Goal: Task Accomplishment & Management: Use online tool/utility

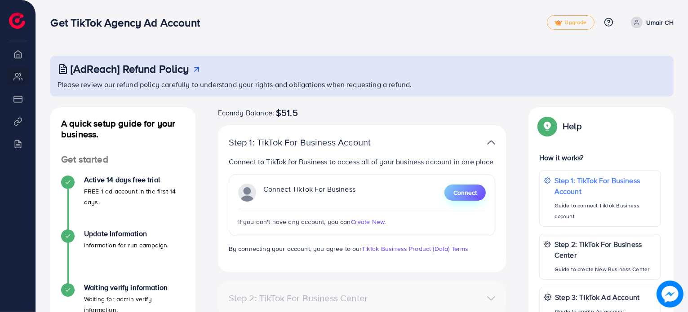
click at [457, 191] on span "Connect" at bounding box center [464, 192] width 23 height 9
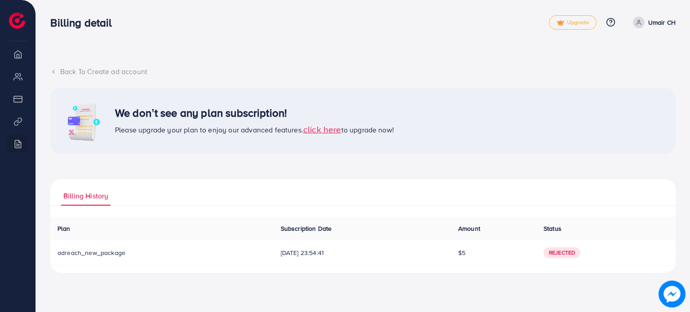
click at [333, 136] on div "We don’t see any plan subscription! Please upgrade your plan to enjoy our advan…" at bounding box center [362, 121] width 625 height 67
click at [334, 131] on span "click here" at bounding box center [322, 129] width 38 height 12
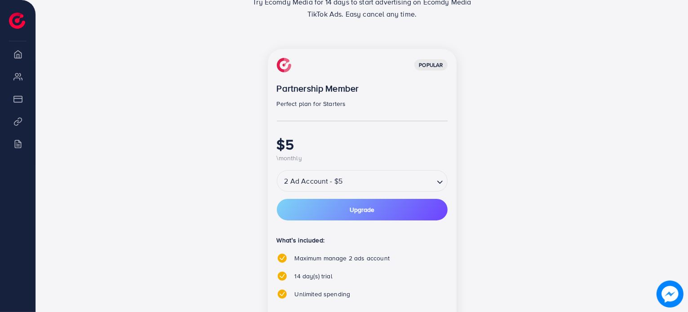
scroll to position [117, 0]
click at [357, 209] on span "Upgrade" at bounding box center [362, 209] width 25 height 6
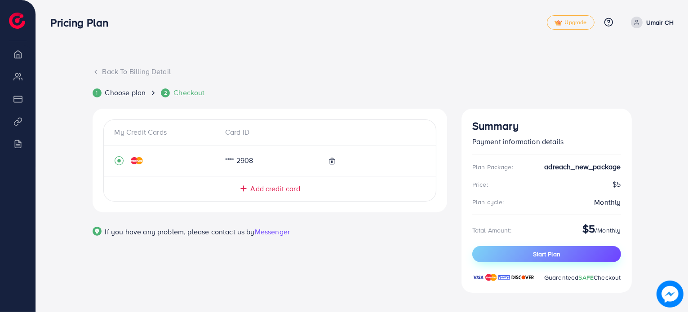
click at [560, 253] on button "Start Plan" at bounding box center [546, 254] width 149 height 16
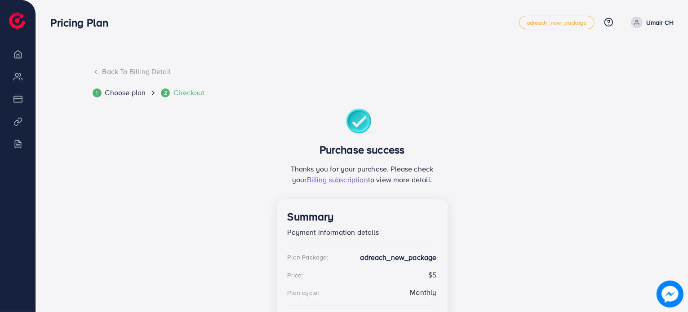
scroll to position [76, 0]
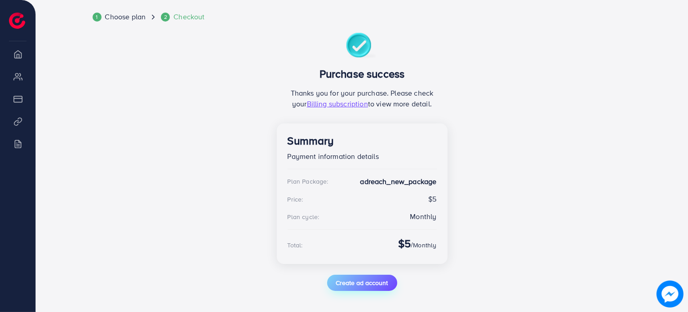
click at [378, 284] on span "Create ad account" at bounding box center [362, 283] width 52 height 9
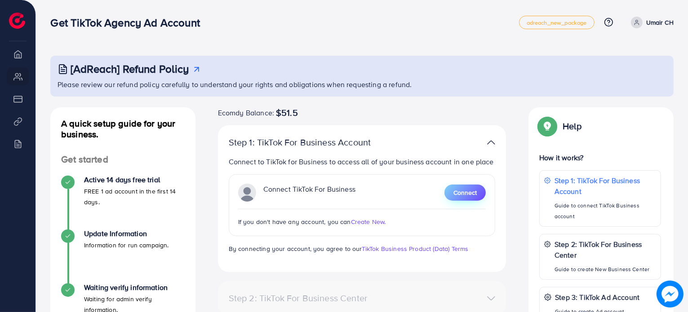
click at [453, 194] on span "Connect" at bounding box center [464, 192] width 23 height 9
click at [469, 200] on button "Connect" at bounding box center [464, 193] width 41 height 16
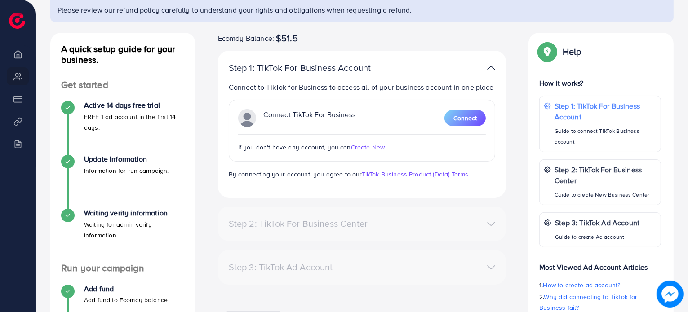
scroll to position [81, 0]
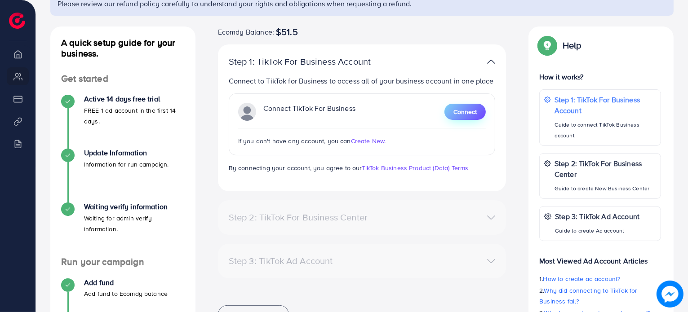
click at [458, 116] on span "Connect" at bounding box center [464, 111] width 23 height 9
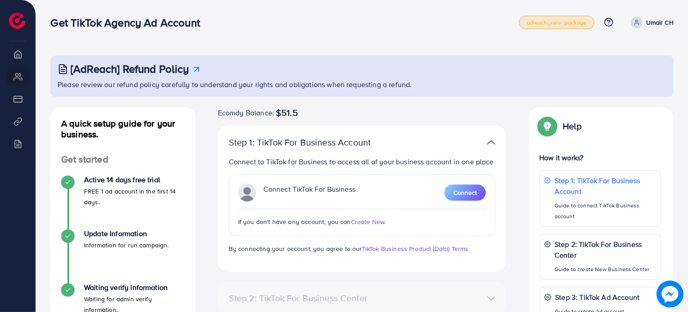
click at [546, 18] on link "adreach_new_package" at bounding box center [556, 22] width 75 height 13
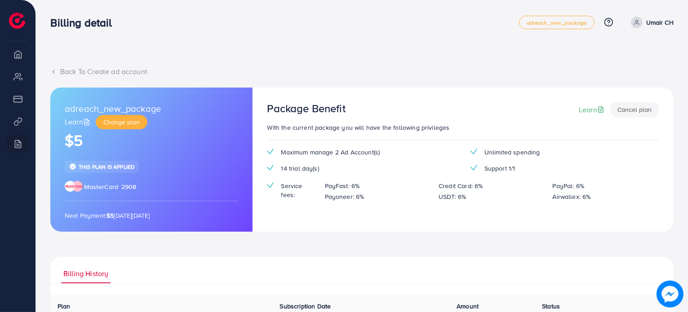
click at [21, 56] on li "Overview" at bounding box center [17, 54] width 35 height 18
click at [57, 71] on div "Back To Create ad account" at bounding box center [361, 72] width 623 height 10
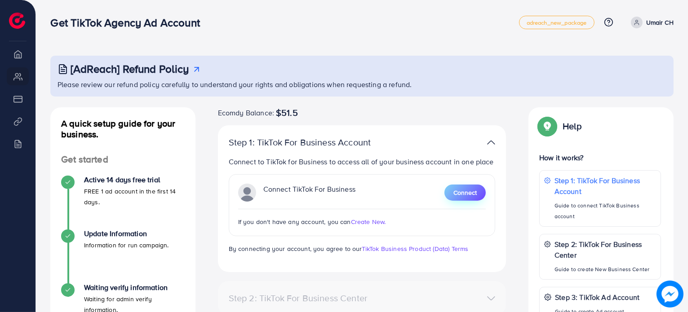
click at [464, 191] on span "Connect" at bounding box center [464, 192] width 23 height 9
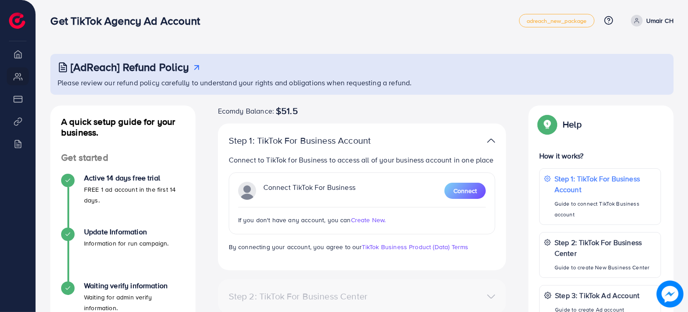
scroll to position [1, 0]
click at [368, 220] on span "Create New." at bounding box center [368, 220] width 35 height 9
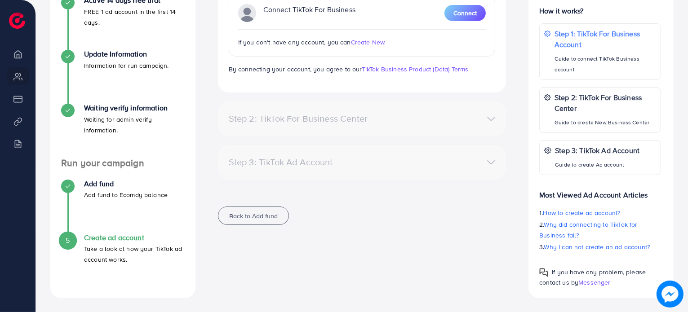
scroll to position [0, 0]
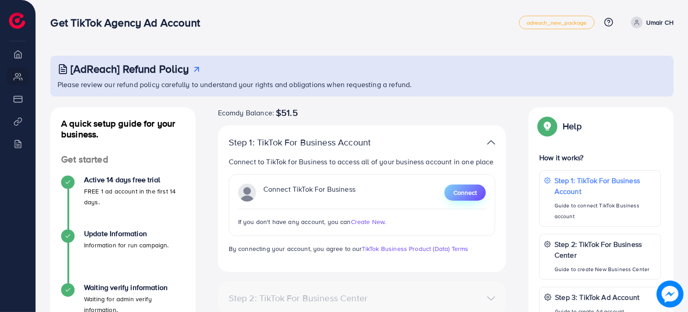
click at [459, 194] on span "Connect" at bounding box center [464, 192] width 23 height 9
click at [654, 24] on p "Umair CH" at bounding box center [659, 22] width 27 height 11
click at [192, 69] on icon at bounding box center [196, 69] width 9 height 9
click at [18, 18] on img at bounding box center [17, 21] width 16 height 16
